Goal: Task Accomplishment & Management: Manage account settings

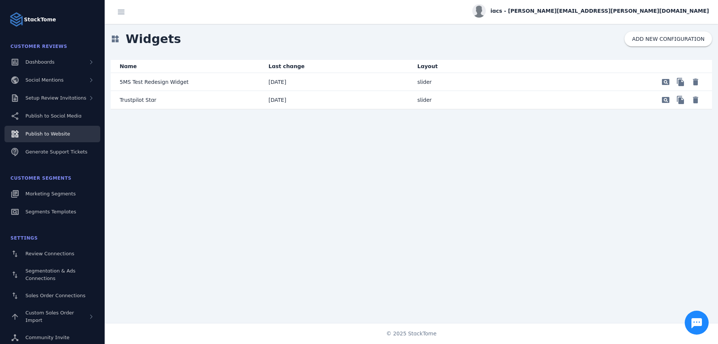
drag, startPoint x: 303, startPoint y: 201, endPoint x: 341, endPoint y: 6, distance: 199.3
click at [303, 201] on div "widgets Widgets ADD NEW CONFIGURATION Name Last change Layout 5MS Test Redesign…" at bounding box center [412, 173] width 614 height 299
click at [242, 196] on div "widgets Widgets ADD NEW CONFIGURATION Name Last change Layout 5MS Test Redesign…" at bounding box center [412, 173] width 614 height 299
click at [228, 183] on div "widgets Widgets ADD NEW CONFIGURATION Name Last change Layout 5MS Test Redesign…" at bounding box center [412, 173] width 614 height 299
click at [328, 267] on div "widgets Widgets ADD NEW CONFIGURATION Name Last change Layout 5MS Test Redesign…" at bounding box center [412, 173] width 614 height 299
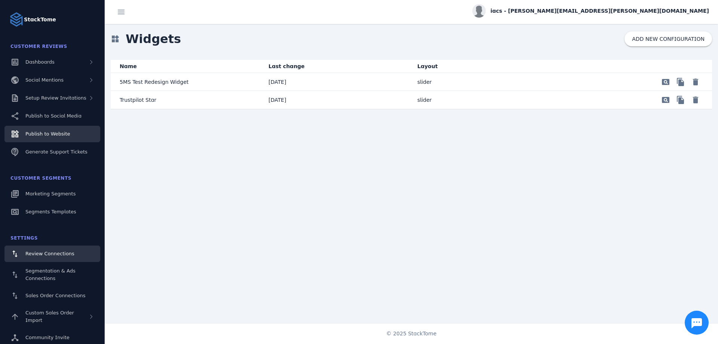
click at [50, 257] on div "Review Connections" at bounding box center [49, 253] width 49 height 7
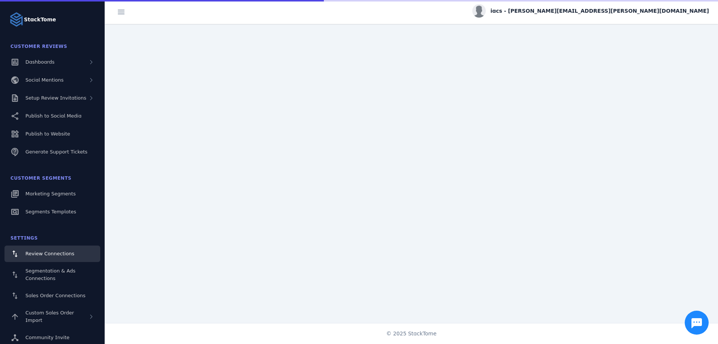
drag, startPoint x: 416, startPoint y: 242, endPoint x: 577, endPoint y: 227, distance: 161.6
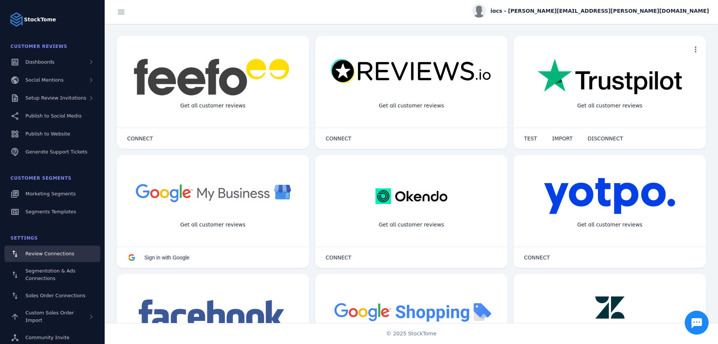
drag, startPoint x: 577, startPoint y: 227, endPoint x: 416, endPoint y: 30, distance: 254.8
click at [416, 30] on div "more_vert Get all customer reviews CONNECT Connection Details close Username Me…" at bounding box center [412, 173] width 614 height 299
click at [60, 296] on span "Sales Order Connections" at bounding box center [55, 296] width 60 height 6
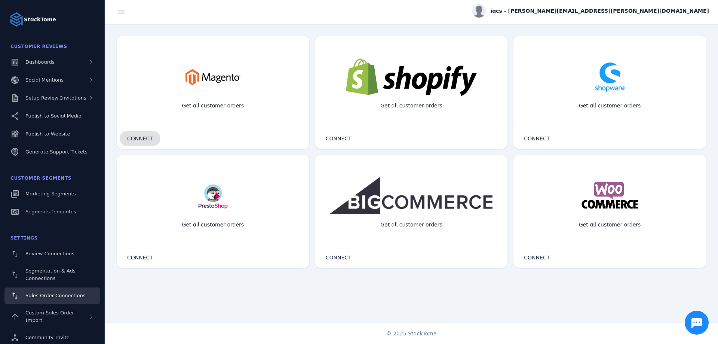
click at [123, 141] on span at bounding box center [140, 138] width 41 height 18
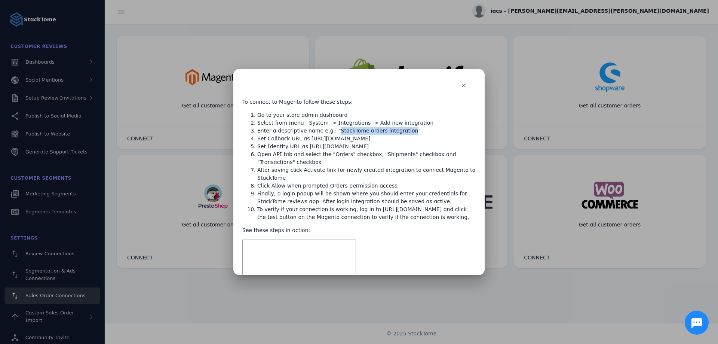
drag, startPoint x: 396, startPoint y: 131, endPoint x: 329, endPoint y: 132, distance: 66.2
click at [329, 132] on li "Enter a descriptive name e.g.: "StackTome orders integration"" at bounding box center [366, 131] width 219 height 8
copy li "StackTome orders integration"
click at [322, 156] on li "Open API tab and select the "Orders" checkbox, "Shipments" checkbox and "Transa…" at bounding box center [366, 158] width 219 height 16
drag, startPoint x: 304, startPoint y: 145, endPoint x: 458, endPoint y: 145, distance: 153.8
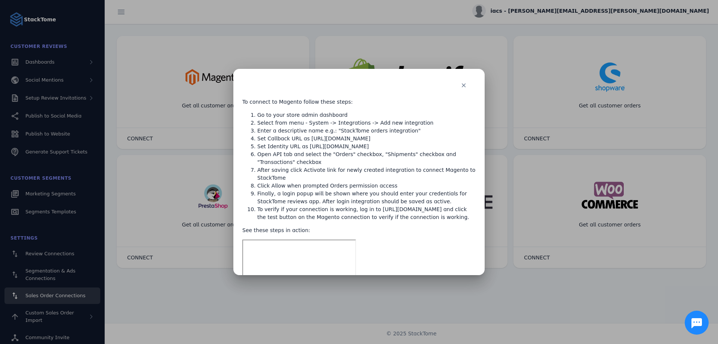
click at [458, 145] on li "Set Identity URL as https://app.stacktome.com/settings/sales-connections/magento" at bounding box center [366, 147] width 219 height 8
drag, startPoint x: 424, startPoint y: 137, endPoint x: 304, endPoint y: 139, distance: 119.8
click at [304, 139] on li "Set Callback URL as [URL][DOMAIN_NAME]" at bounding box center [366, 139] width 219 height 8
copy li "https://services.stacktome.com/auth/v1/magento"
drag, startPoint x: 461, startPoint y: 146, endPoint x: 303, endPoint y: 145, distance: 157.2
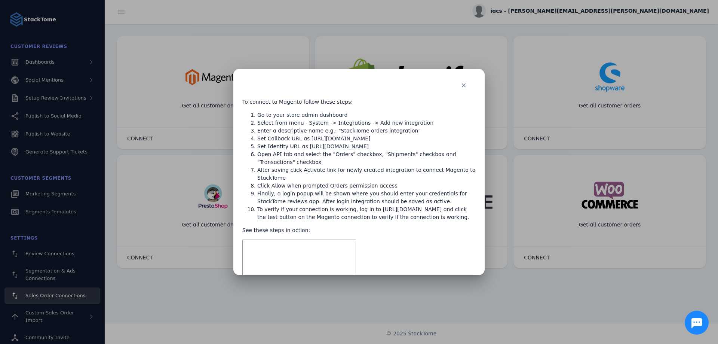
click at [303, 145] on li "Set Identity URL as https://app.stacktome.com/settings/sales-connections/magento" at bounding box center [366, 147] width 219 height 8
copy li "https://app.stacktome.com/settings/sales-connections/magento"
click at [395, 179] on li "After saving click Activate link for newly created integration to connect Magen…" at bounding box center [366, 174] width 219 height 16
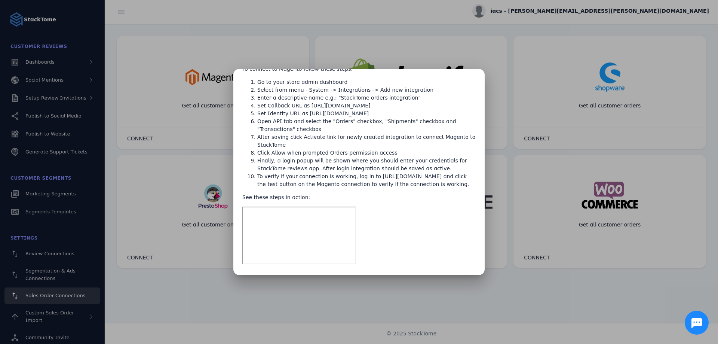
click at [702, 320] on icon "Chat button" at bounding box center [697, 323] width 10 height 10
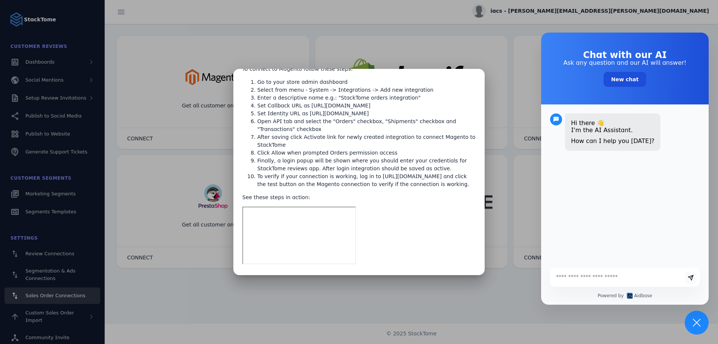
click at [575, 278] on textarea at bounding box center [616, 277] width 133 height 7
click at [604, 221] on div "Hi there 👋 I'm the AI Assistant. How can I help you today? Powered by Aidbase" at bounding box center [625, 204] width 168 height 200
click at [595, 280] on textarea at bounding box center [616, 277] width 133 height 7
type textarea "**********"
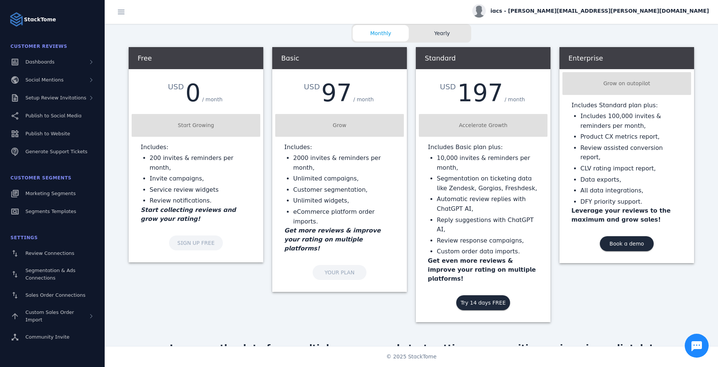
click at [207, 59] on div "Free" at bounding box center [196, 58] width 135 height 22
click at [254, 190] on div "Basic USD 97 / month Grow Includes: 2000 invites & reminders per month, Unlimit…" at bounding box center [339, 169] width 135 height 245
click at [254, 190] on div "Free USD 0 / month Start Growing Includes: 200 invites & reminders per month, I…" at bounding box center [412, 185] width 614 height 284
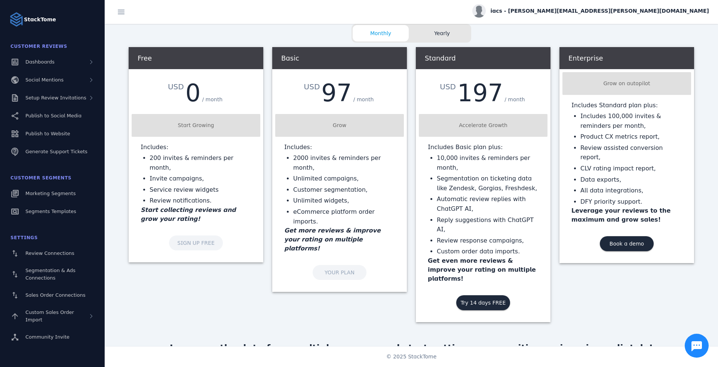
click at [254, 109] on div "USD 97 / month" at bounding box center [339, 90] width 135 height 42
click at [254, 58] on div "Basic" at bounding box center [339, 58] width 135 height 22
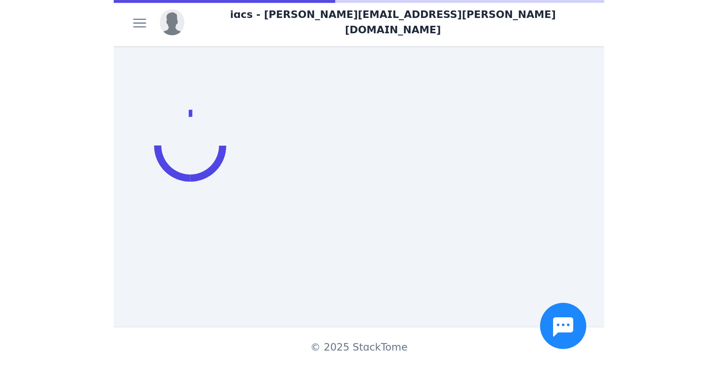
scroll to position [151, 0]
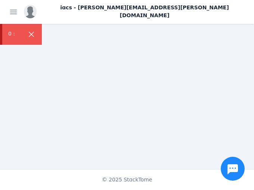
click at [111, 15] on div "iacs - [PERSON_NAME][EMAIL_ADDRESS][PERSON_NAME][DOMAIN_NAME]" at bounding box center [127, 12] width 254 height 24
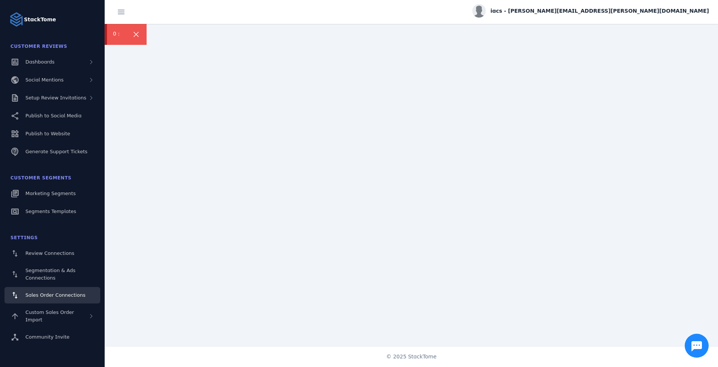
scroll to position [0, 0]
click at [113, 29] on div "0 :" at bounding box center [126, 34] width 42 height 21
click at [254, 134] on magento-connect at bounding box center [412, 185] width 614 height 323
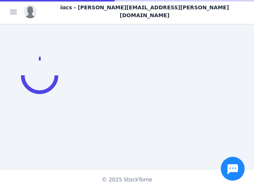
scroll to position [151, 0]
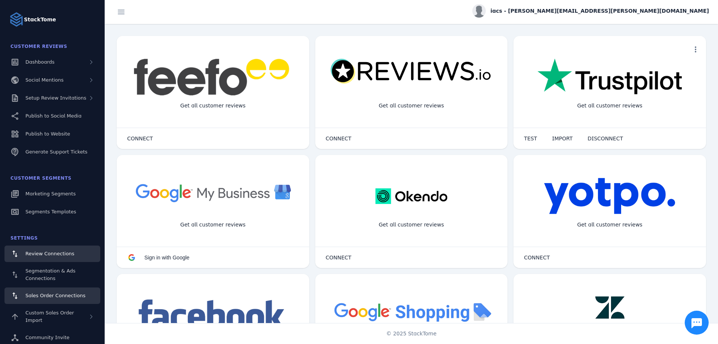
click at [56, 298] on span "Sales Order Connections" at bounding box center [55, 296] width 60 height 6
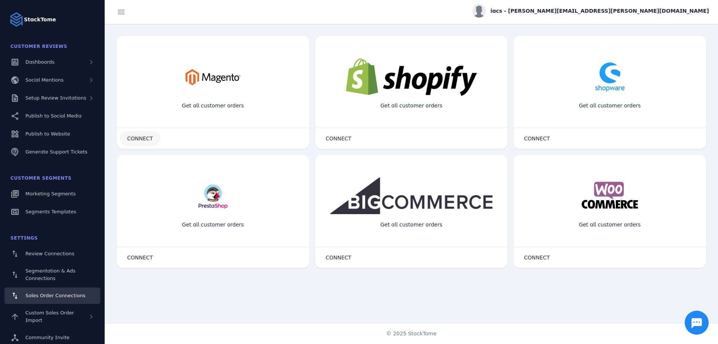
click at [140, 143] on span at bounding box center [140, 138] width 41 height 18
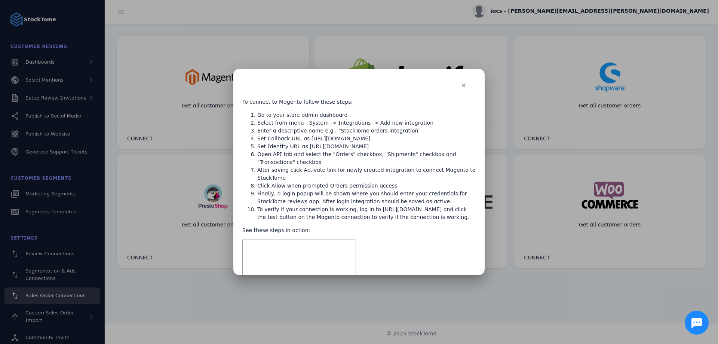
click at [636, 302] on div at bounding box center [359, 172] width 718 height 344
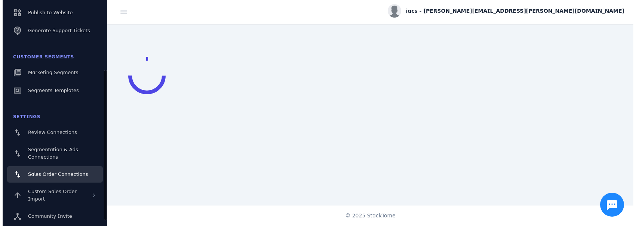
scroll to position [115, 0]
